Goal: Task Accomplishment & Management: Manage account settings

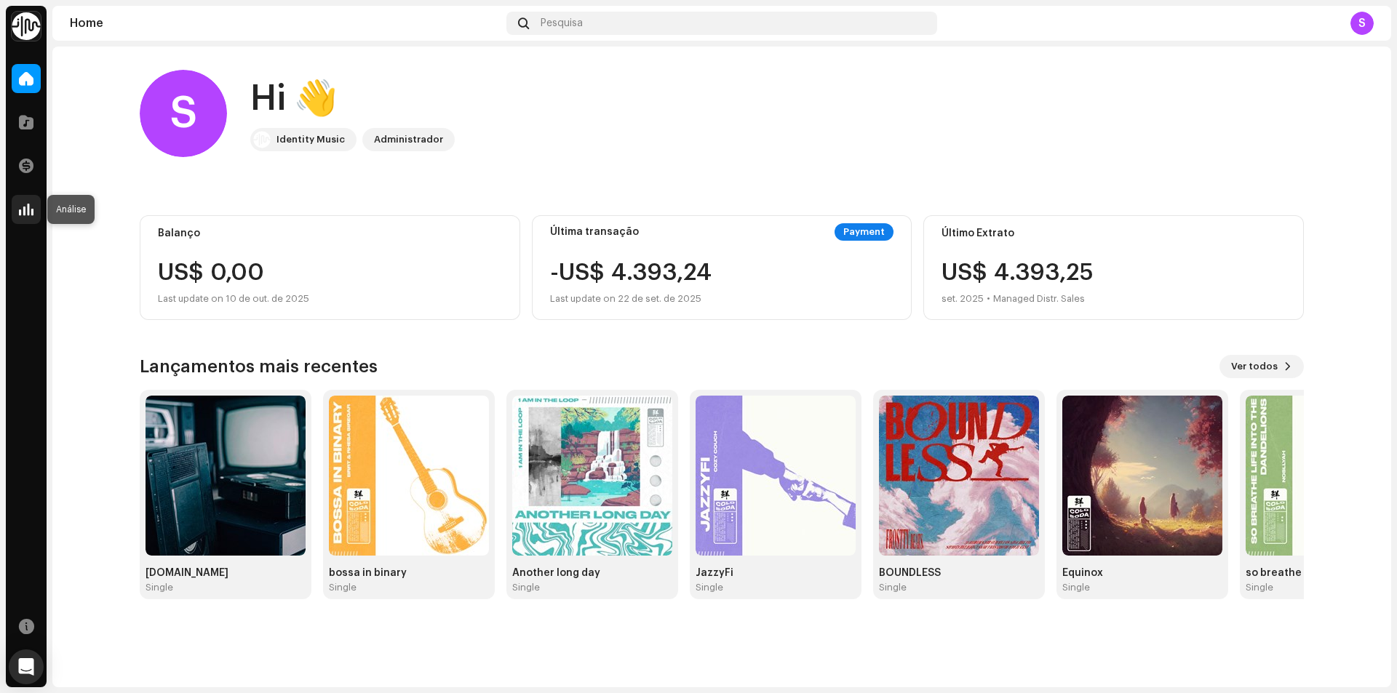
click at [24, 210] on span at bounding box center [26, 210] width 15 height 12
click at [224, 464] on img at bounding box center [226, 476] width 160 height 160
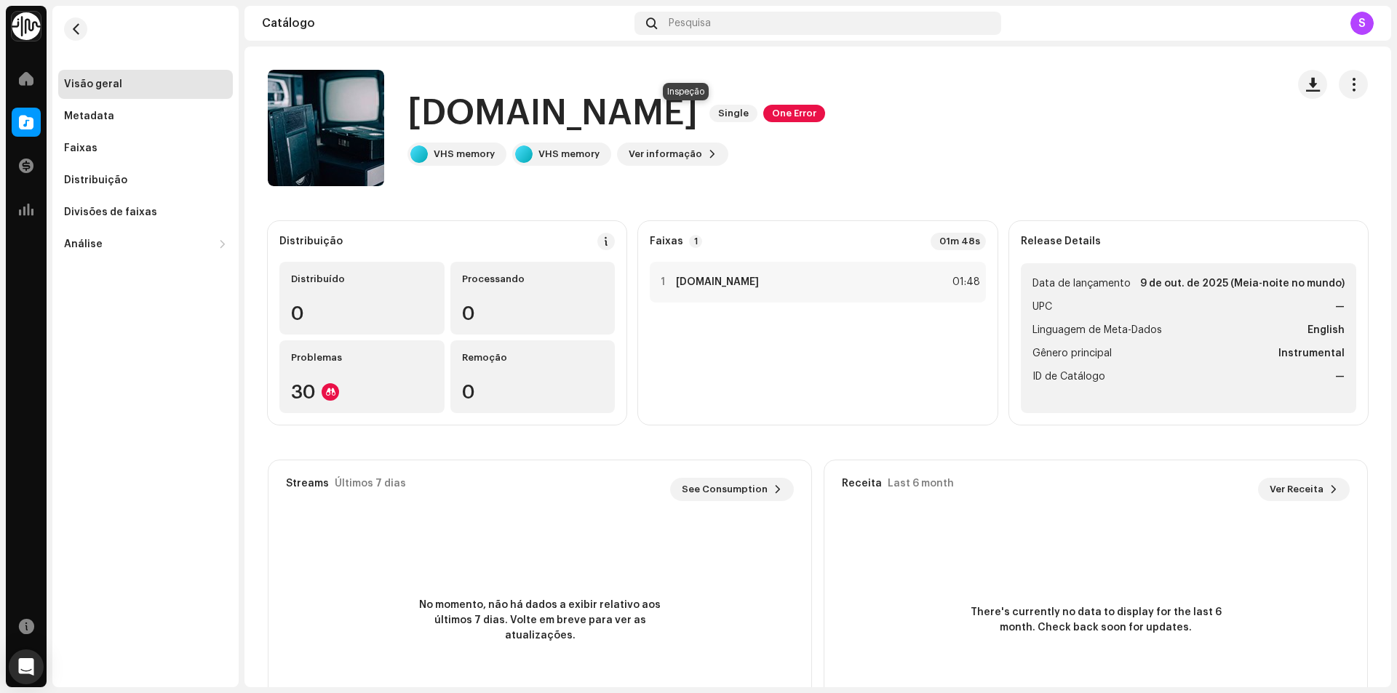
click at [763, 116] on span "One Error" at bounding box center [794, 113] width 62 height 17
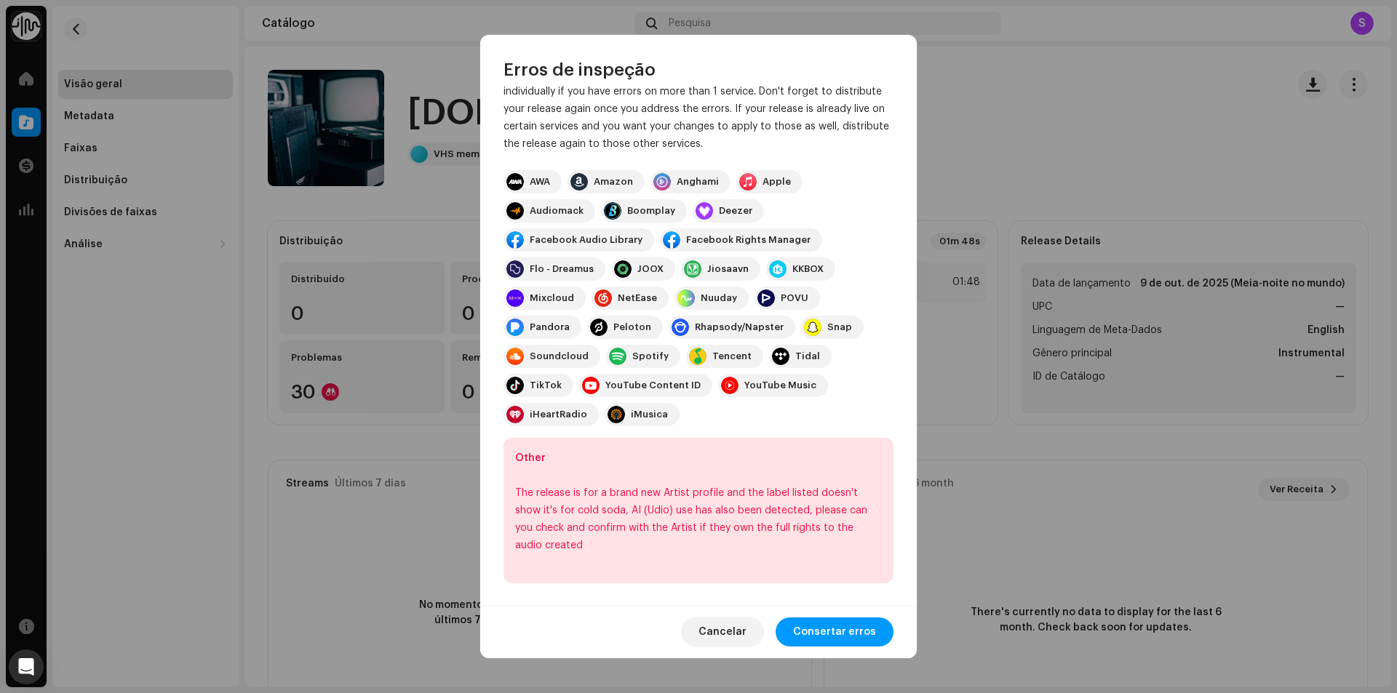
scroll to position [75, 0]
click at [850, 629] on span "Consertar erros" at bounding box center [834, 632] width 83 height 29
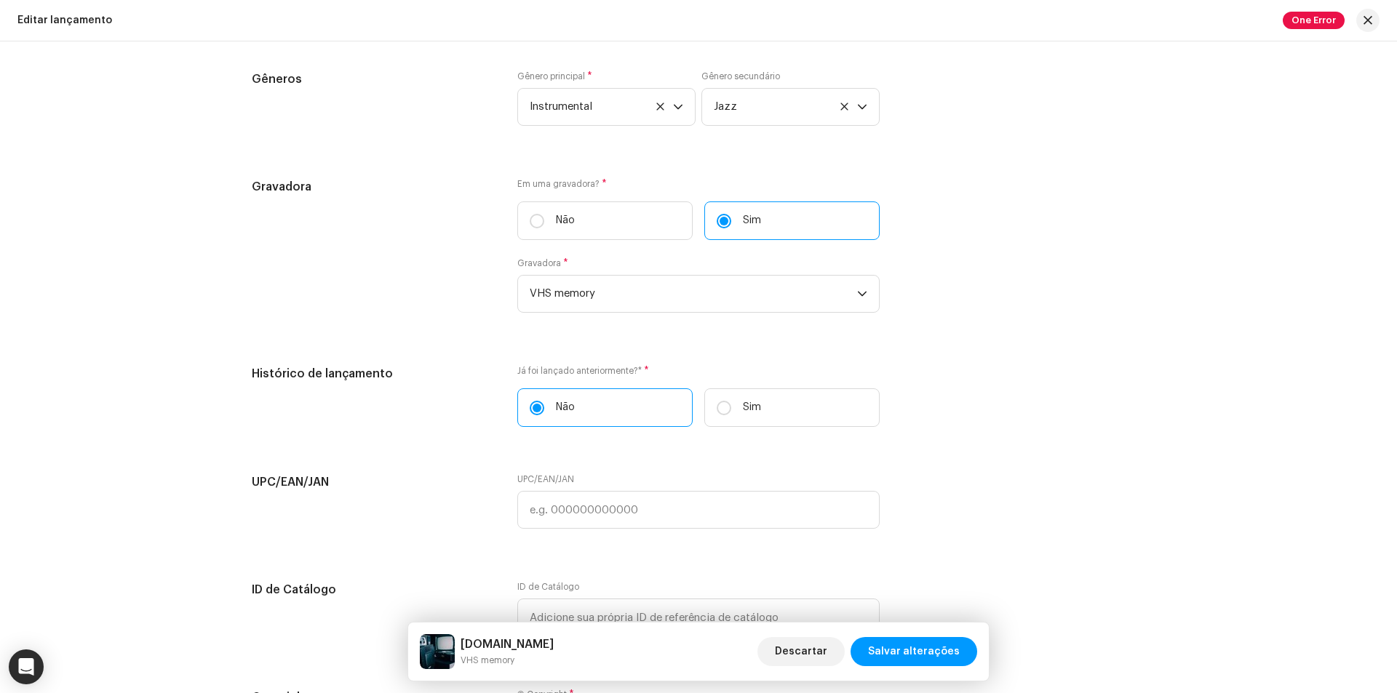
scroll to position [2183, 0]
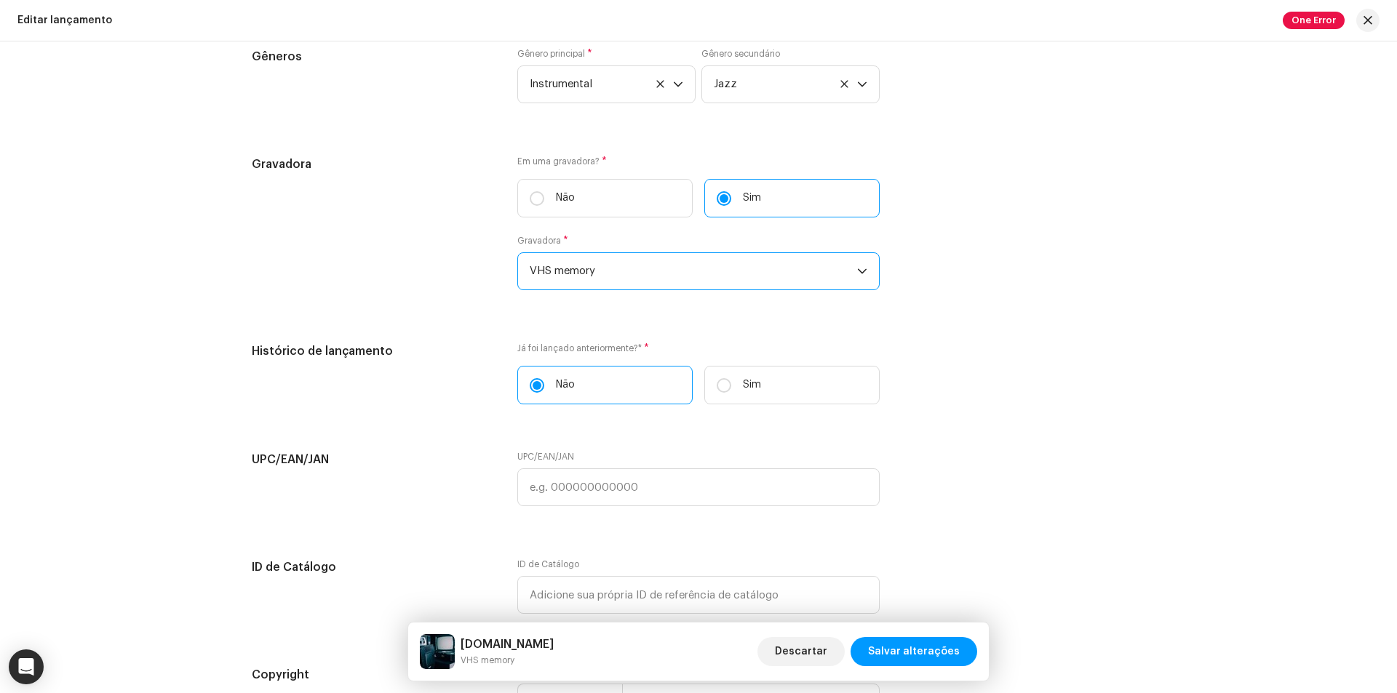
click at [645, 281] on span "VHS memory" at bounding box center [693, 271] width 327 height 36
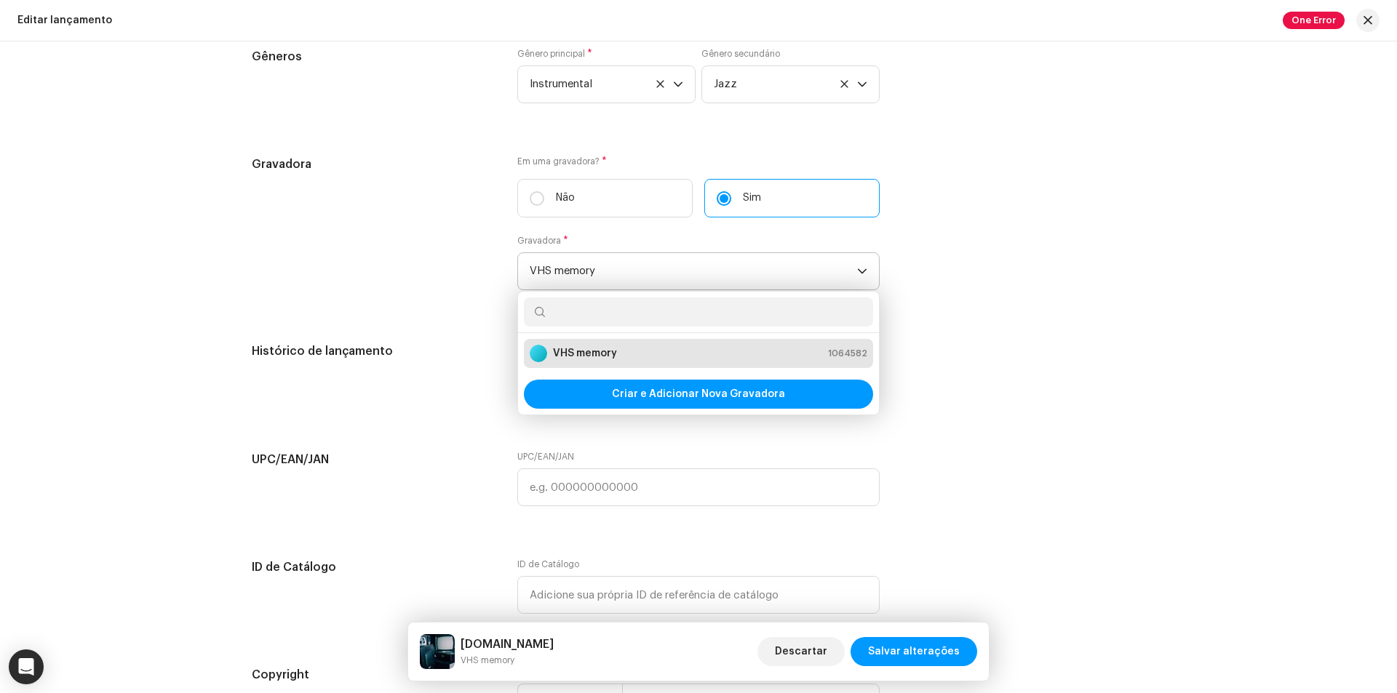
click at [645, 279] on span "VHS memory" at bounding box center [693, 271] width 327 height 36
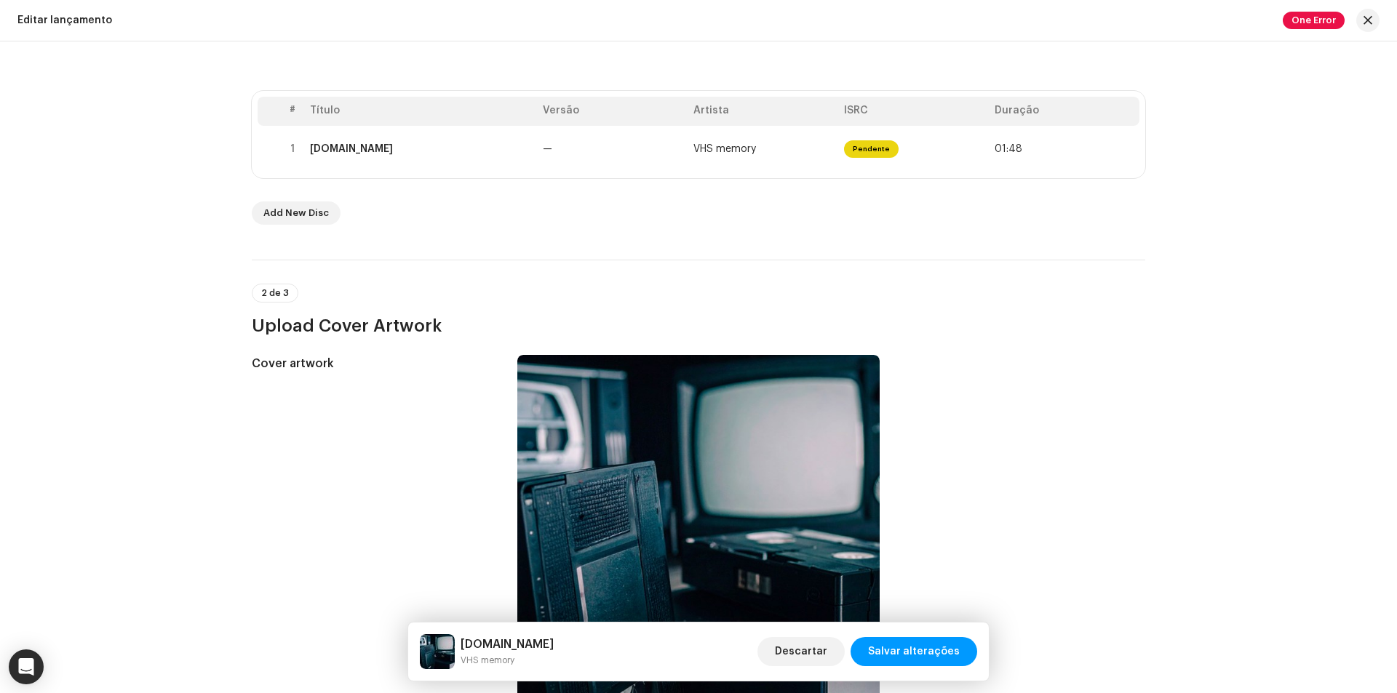
scroll to position [0, 0]
